Goal: Register for event/course

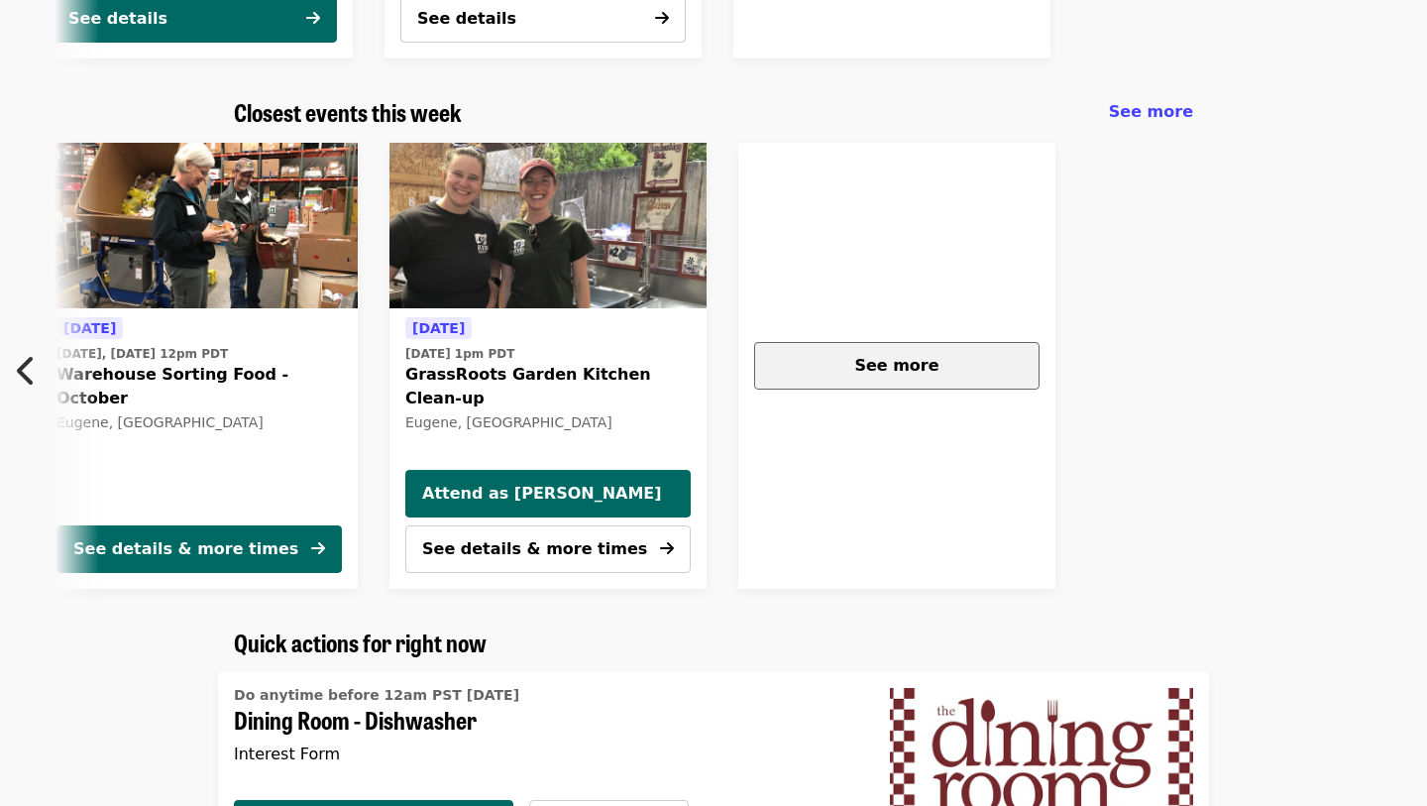
scroll to position [0, 1229]
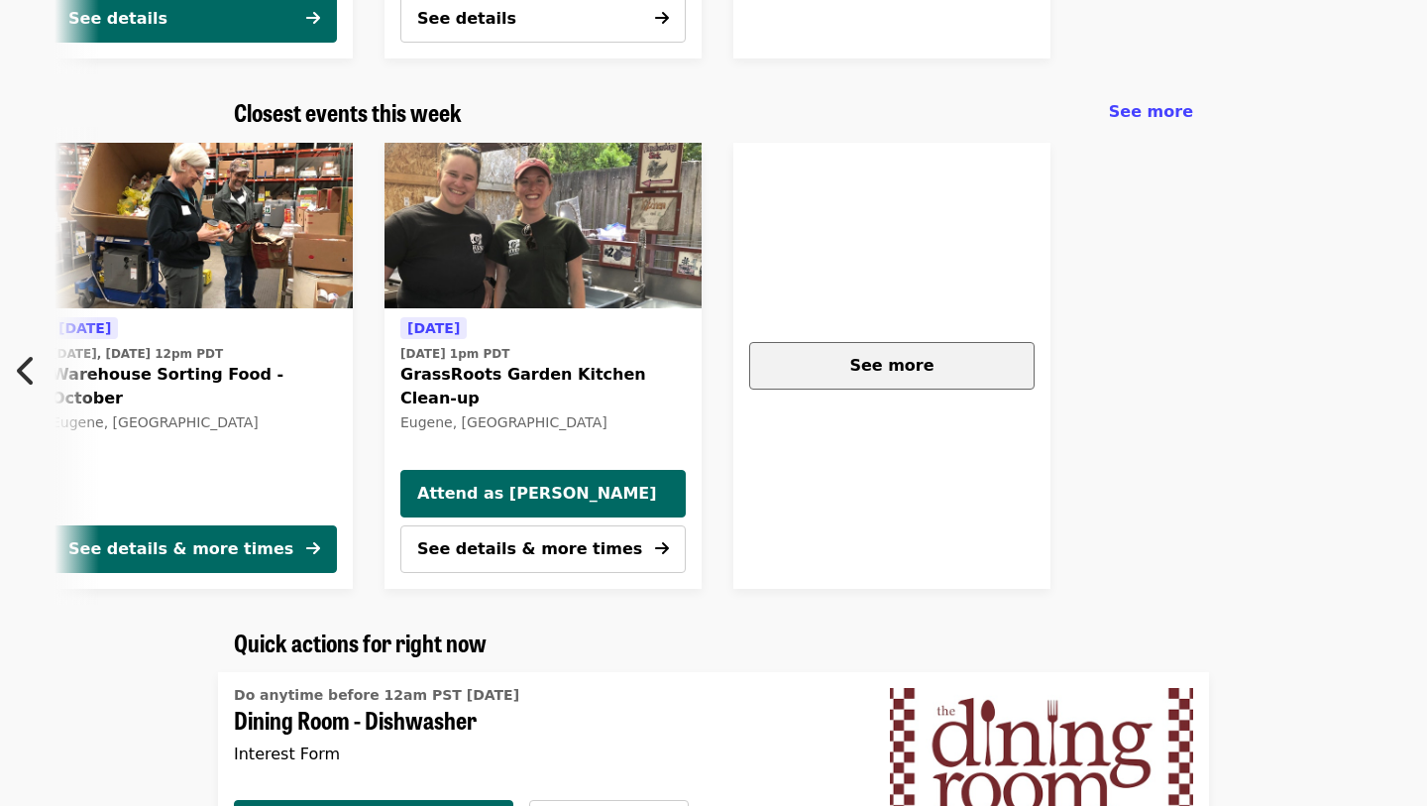
click at [1022, 373] on button "See more" at bounding box center [891, 366] width 285 height 48
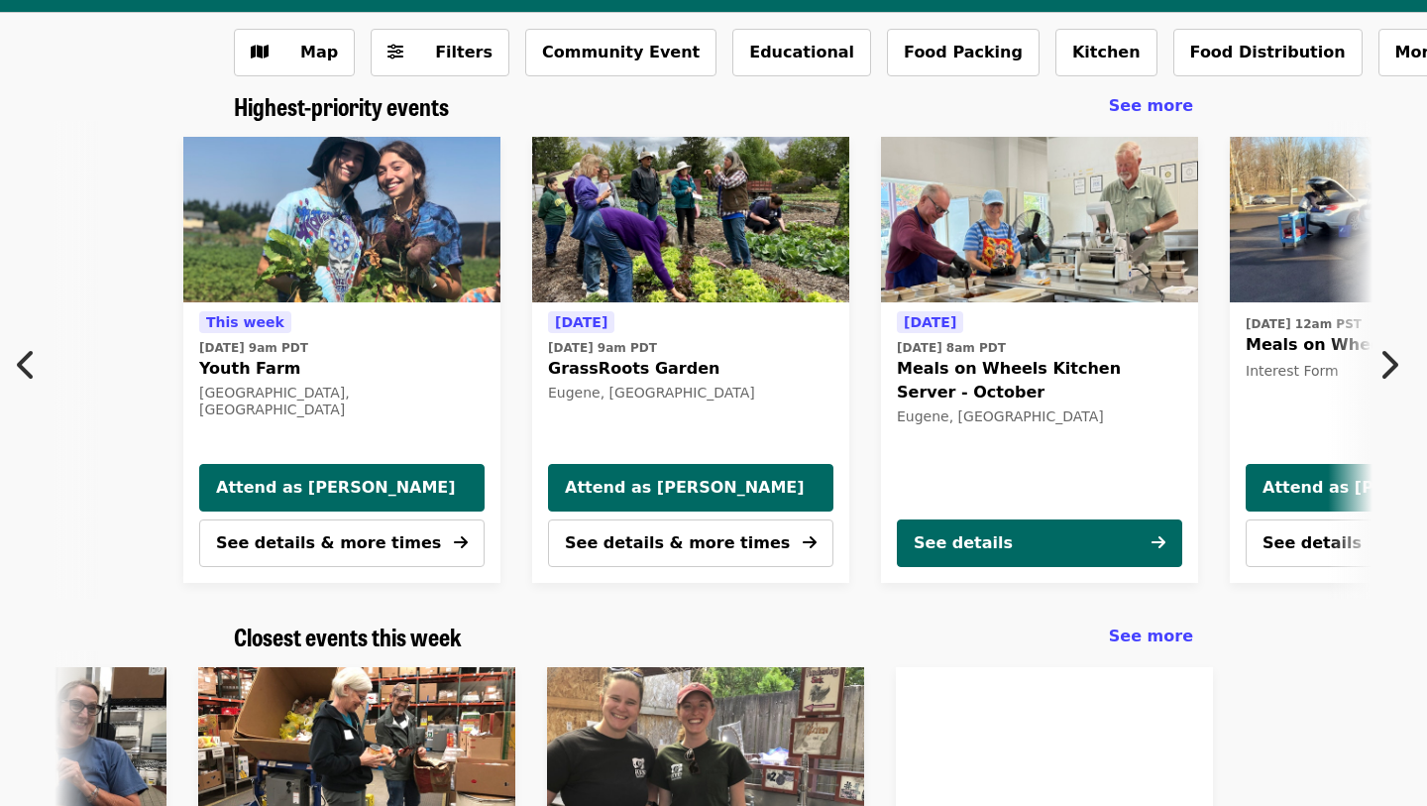
scroll to position [0, 20]
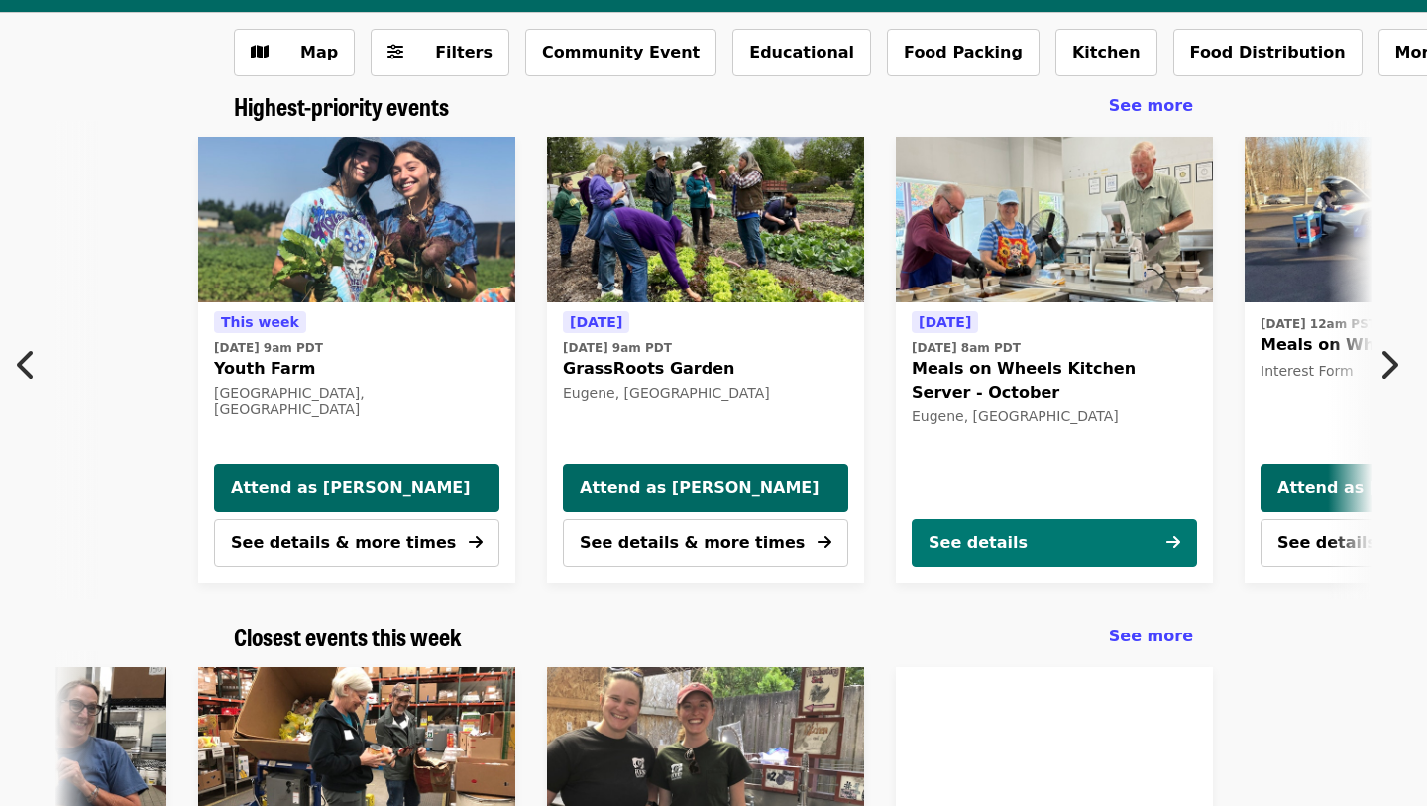
click at [988, 546] on div "See details" at bounding box center [977, 543] width 99 height 24
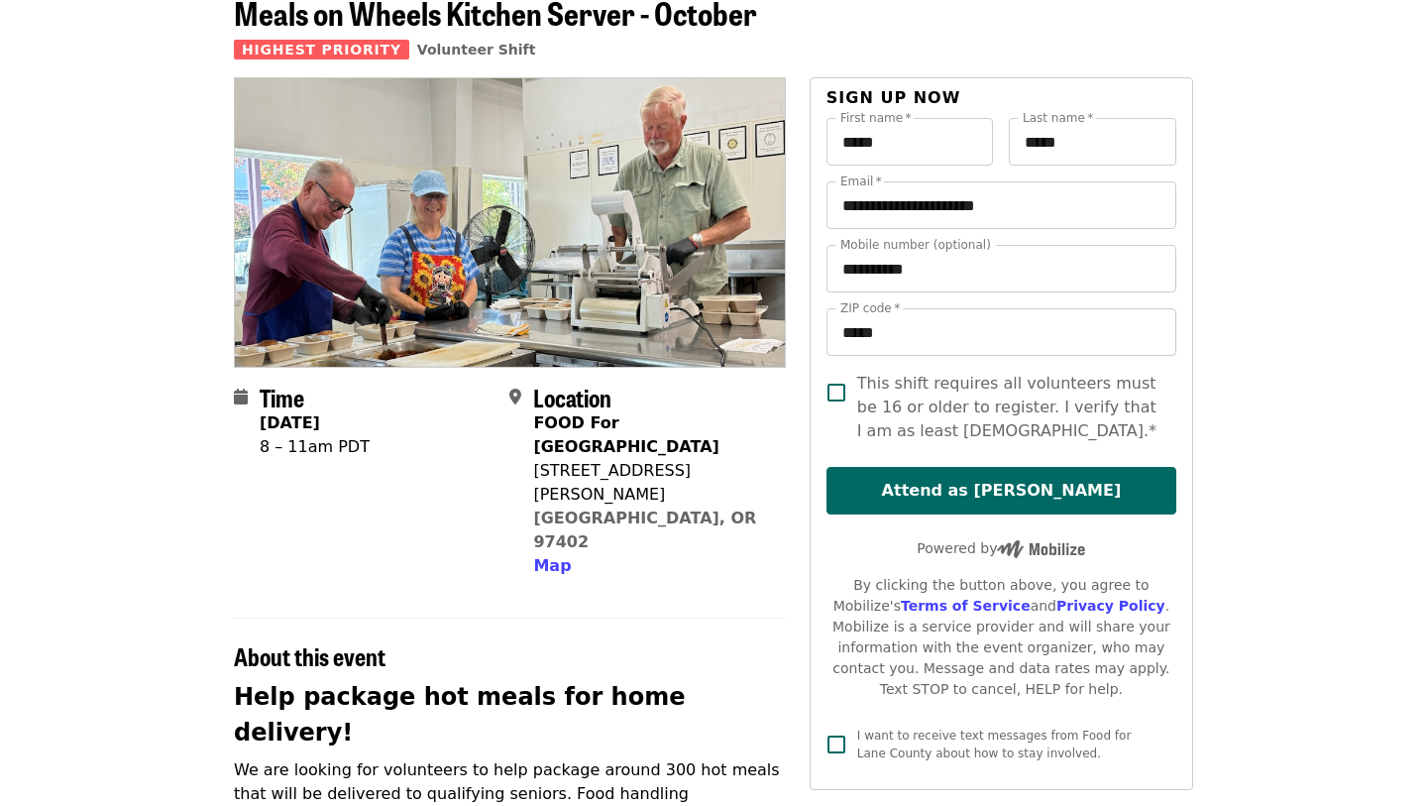
scroll to position [105, 0]
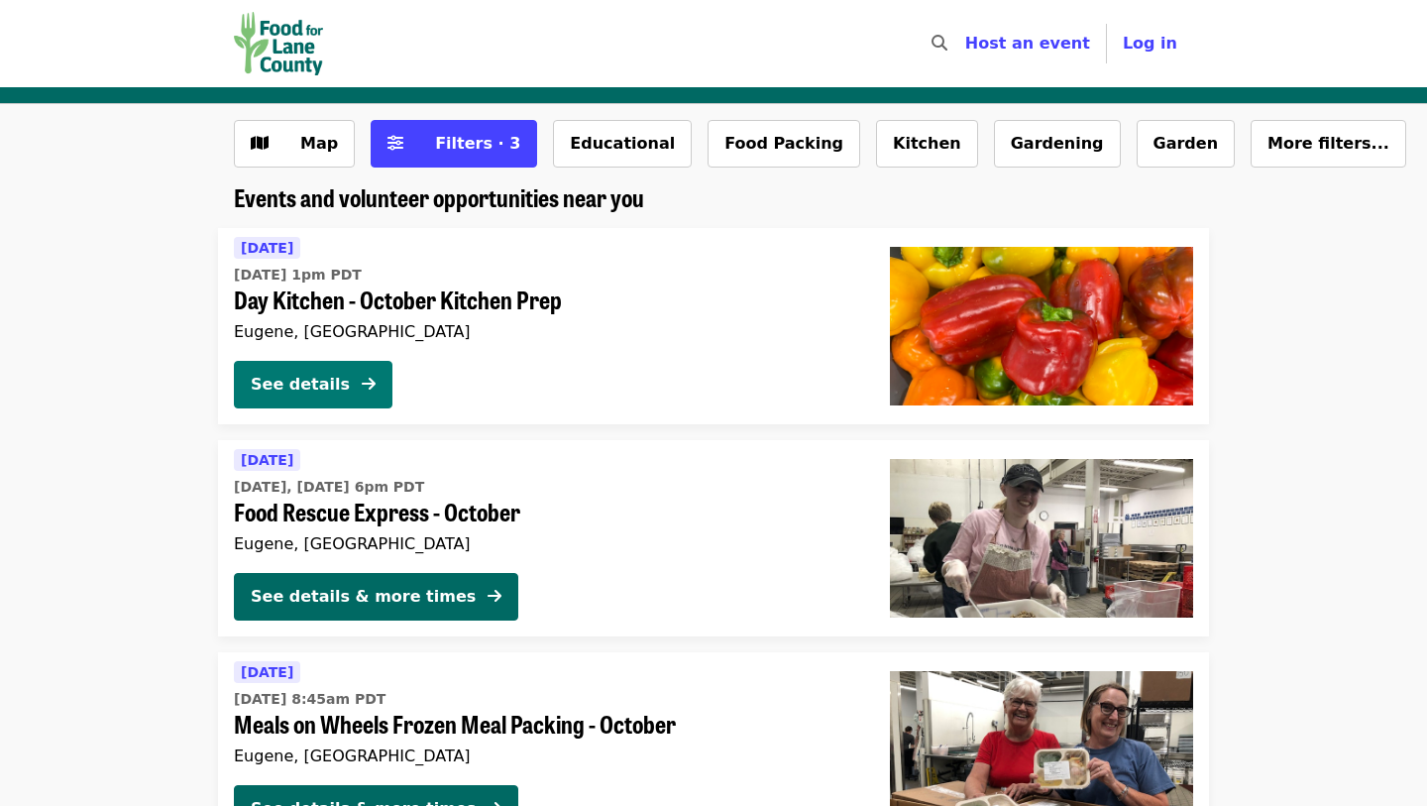
click at [344, 377] on div "See details" at bounding box center [300, 385] width 99 height 24
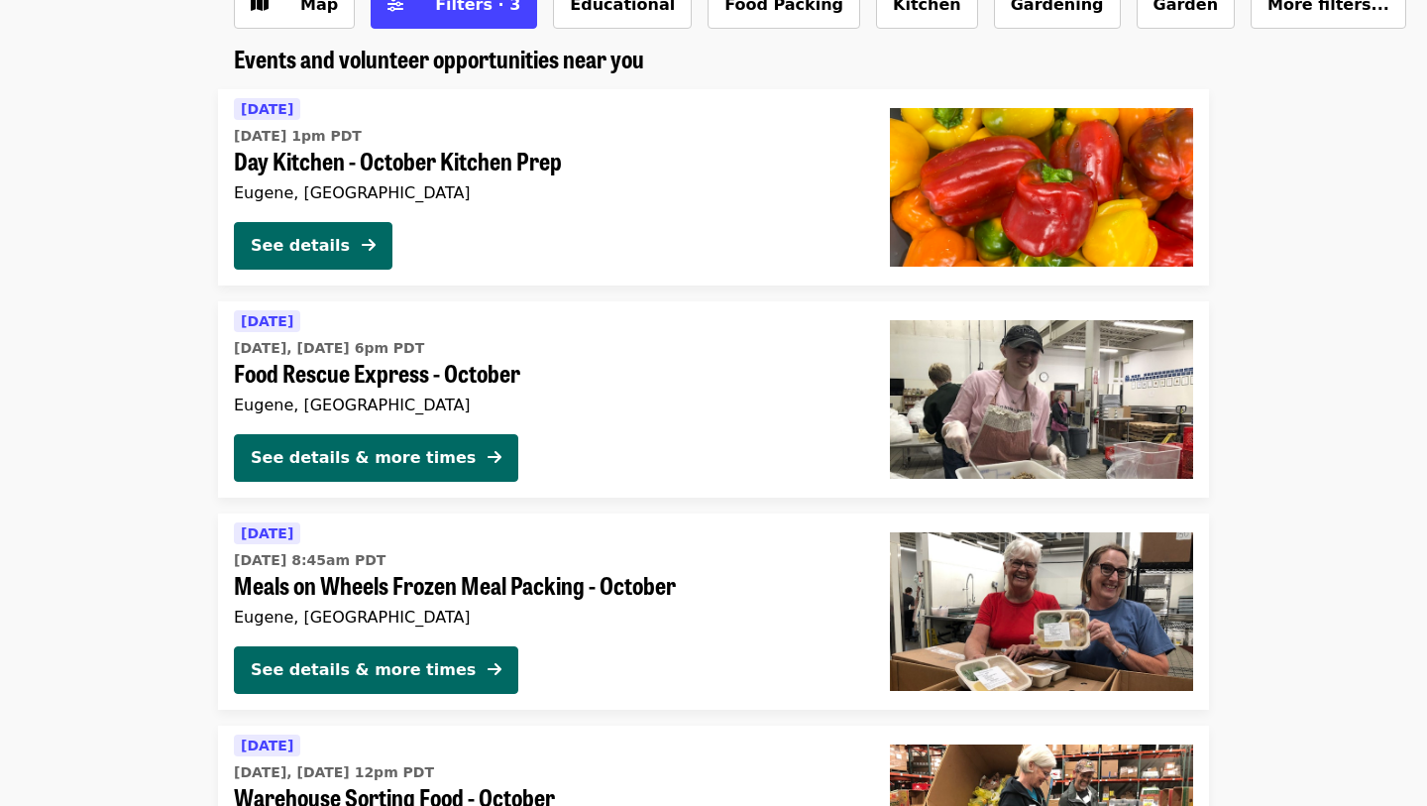
scroll to position [147, 0]
